Goal: Information Seeking & Learning: Learn about a topic

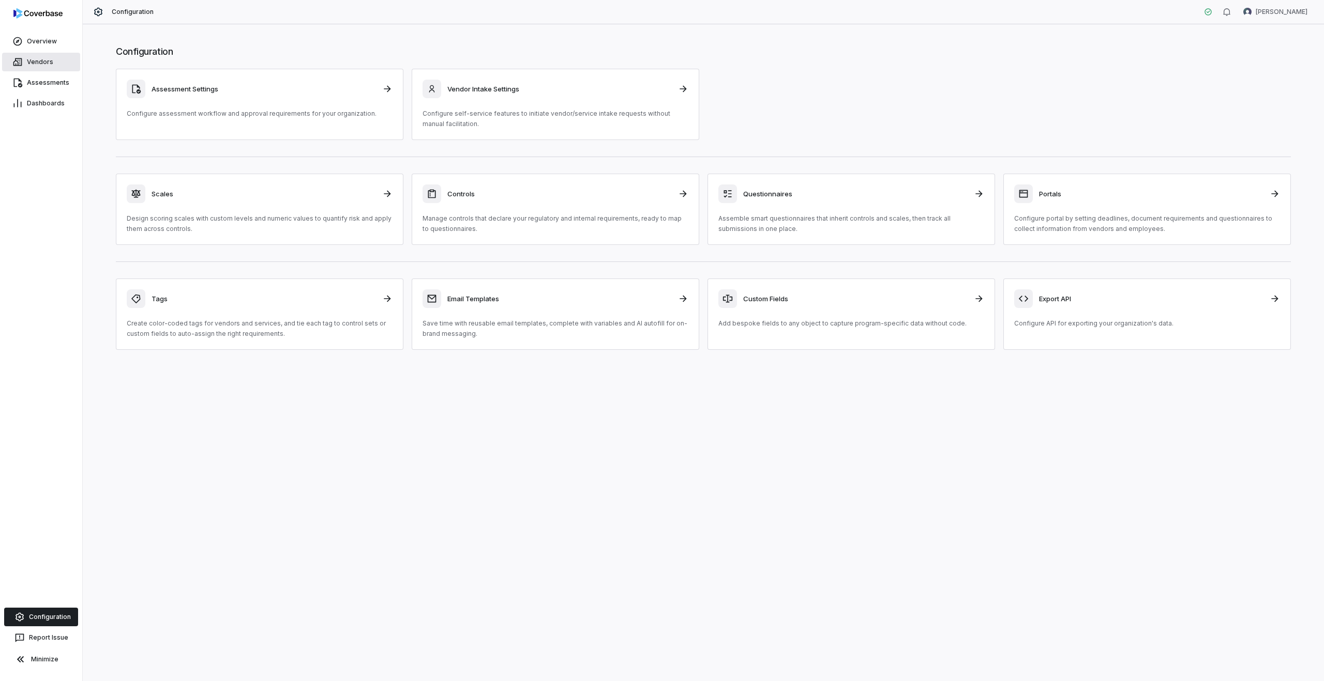
click at [51, 60] on span "Vendors" at bounding box center [40, 62] width 26 height 8
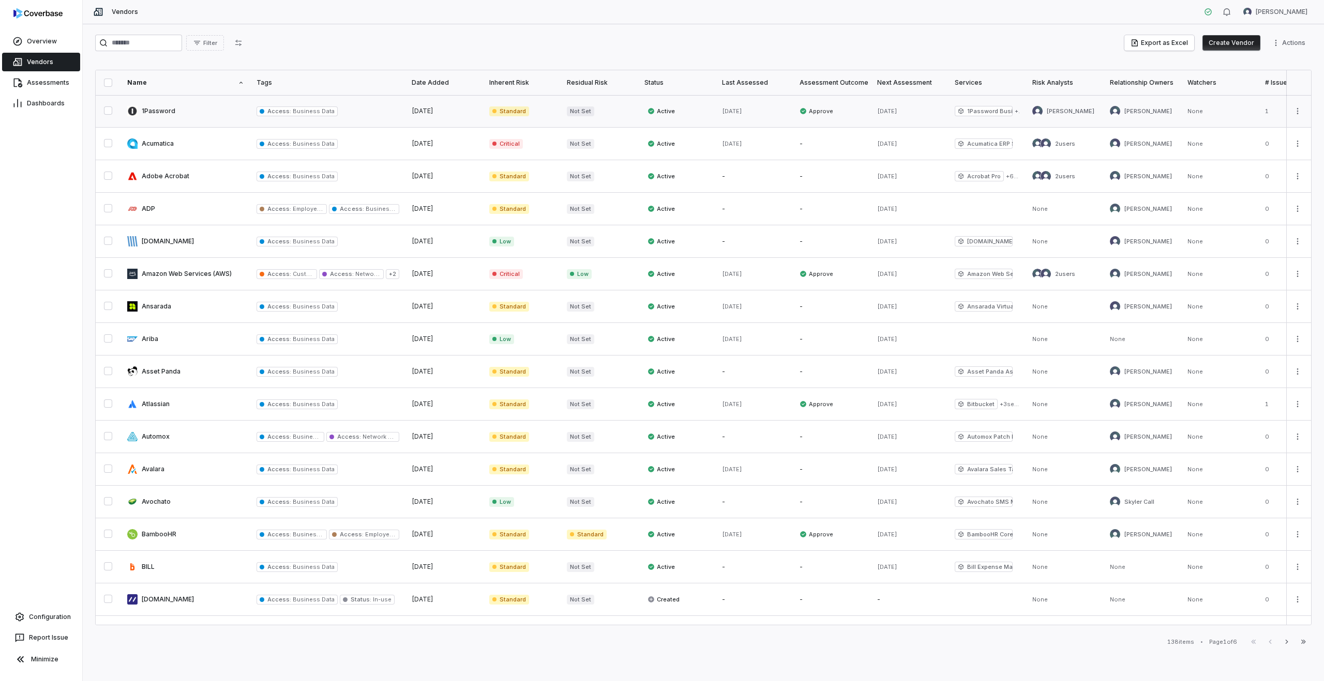
click at [172, 114] on link at bounding box center [185, 111] width 129 height 32
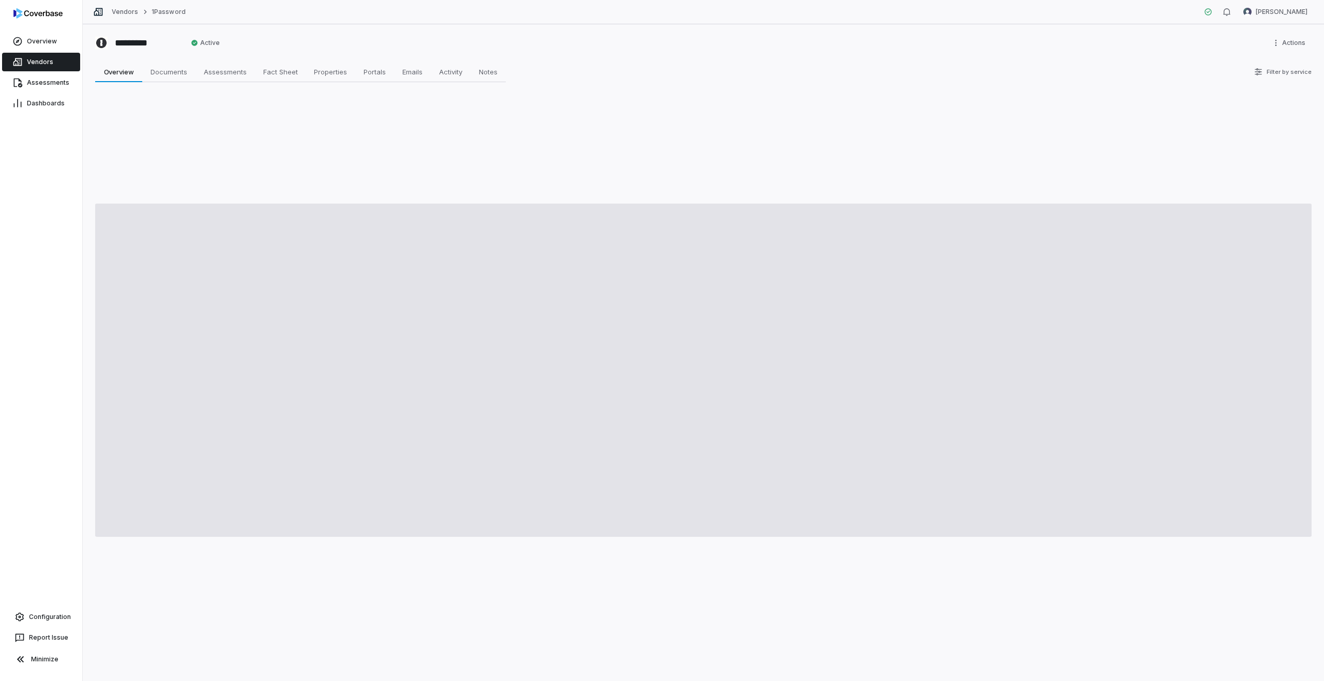
type textarea "*"
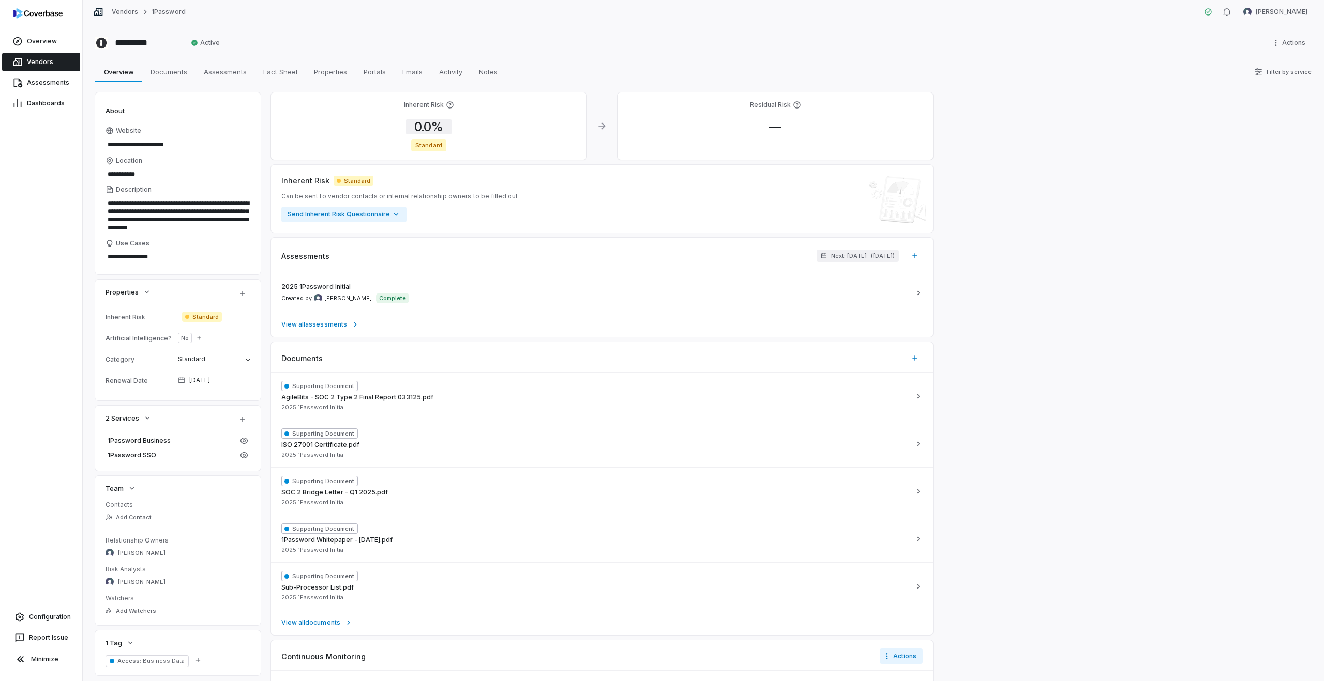
click at [440, 128] on span "0.0 %" at bounding box center [428, 126] width 45 height 15
click at [558, 207] on body "**********" at bounding box center [662, 340] width 1324 height 681
click at [595, 203] on div "Inherent Risk Standard Can be sent to vendor contacts or internal relationship …" at bounding box center [601, 198] width 641 height 47
